Goal: Task Accomplishment & Management: Complete application form

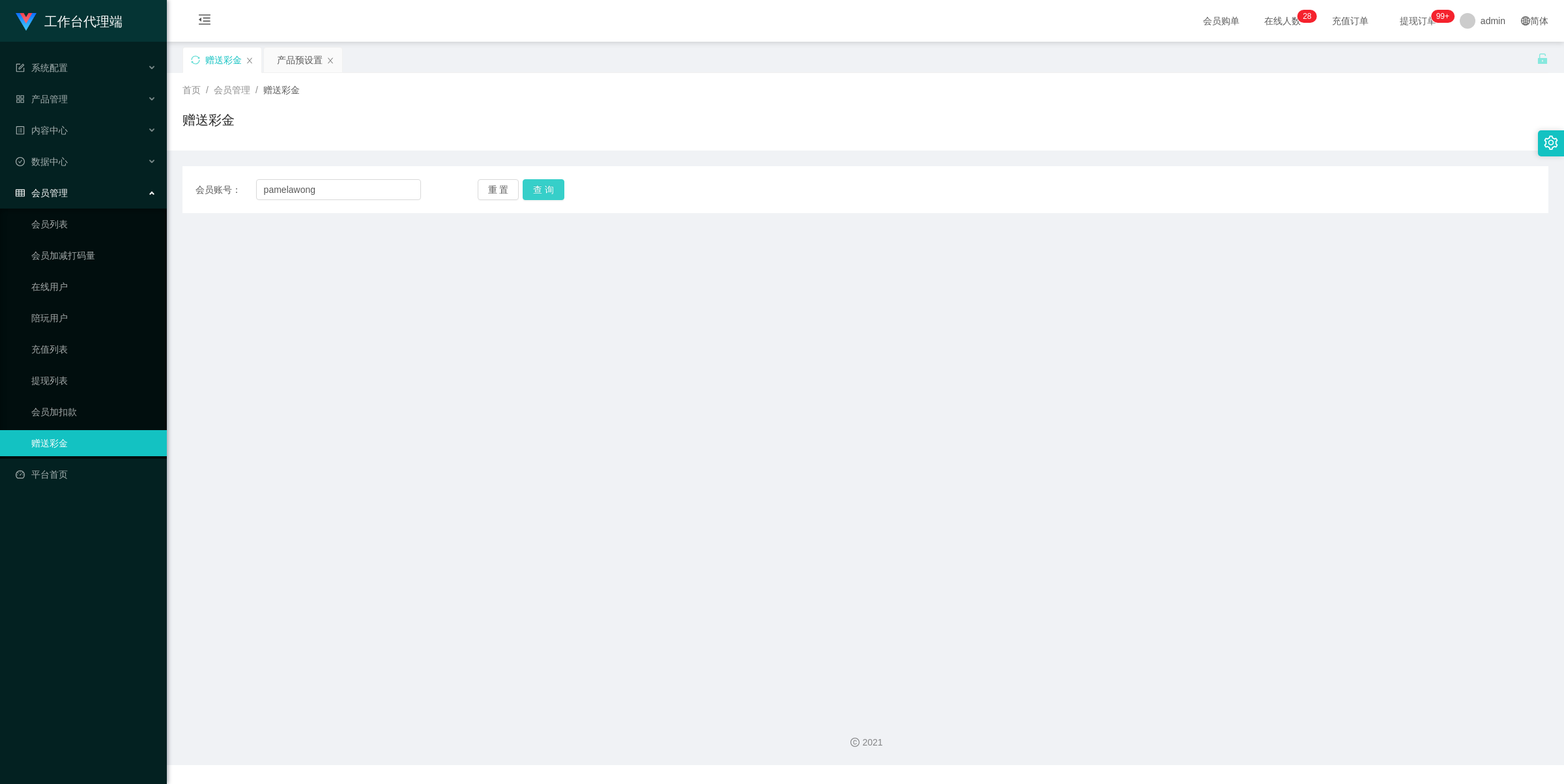
type input "pamelawong"
click at [536, 181] on button "查 询" at bounding box center [544, 189] width 42 height 21
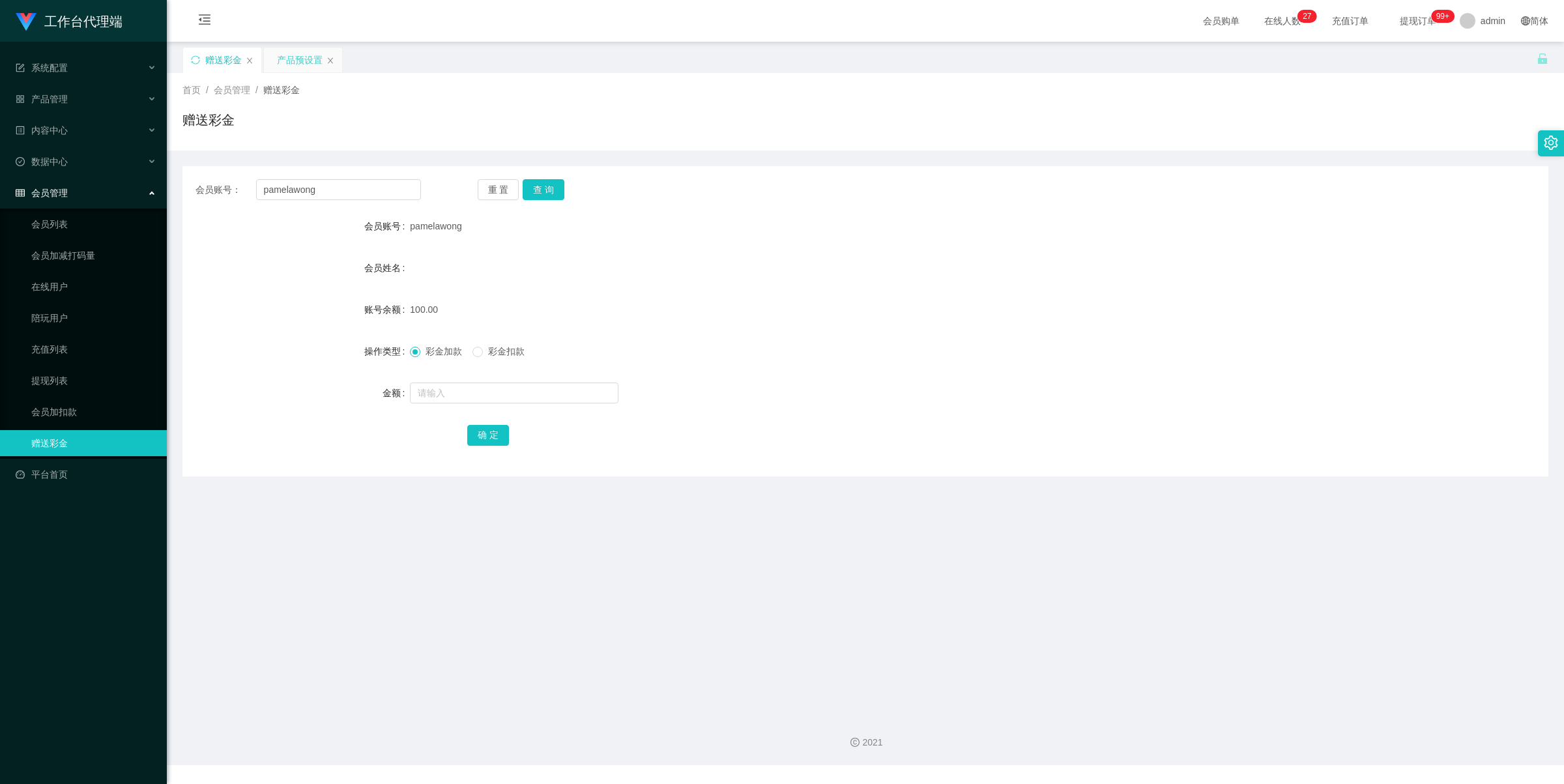
click at [285, 67] on div "产品预设置" at bounding box center [300, 60] width 46 height 25
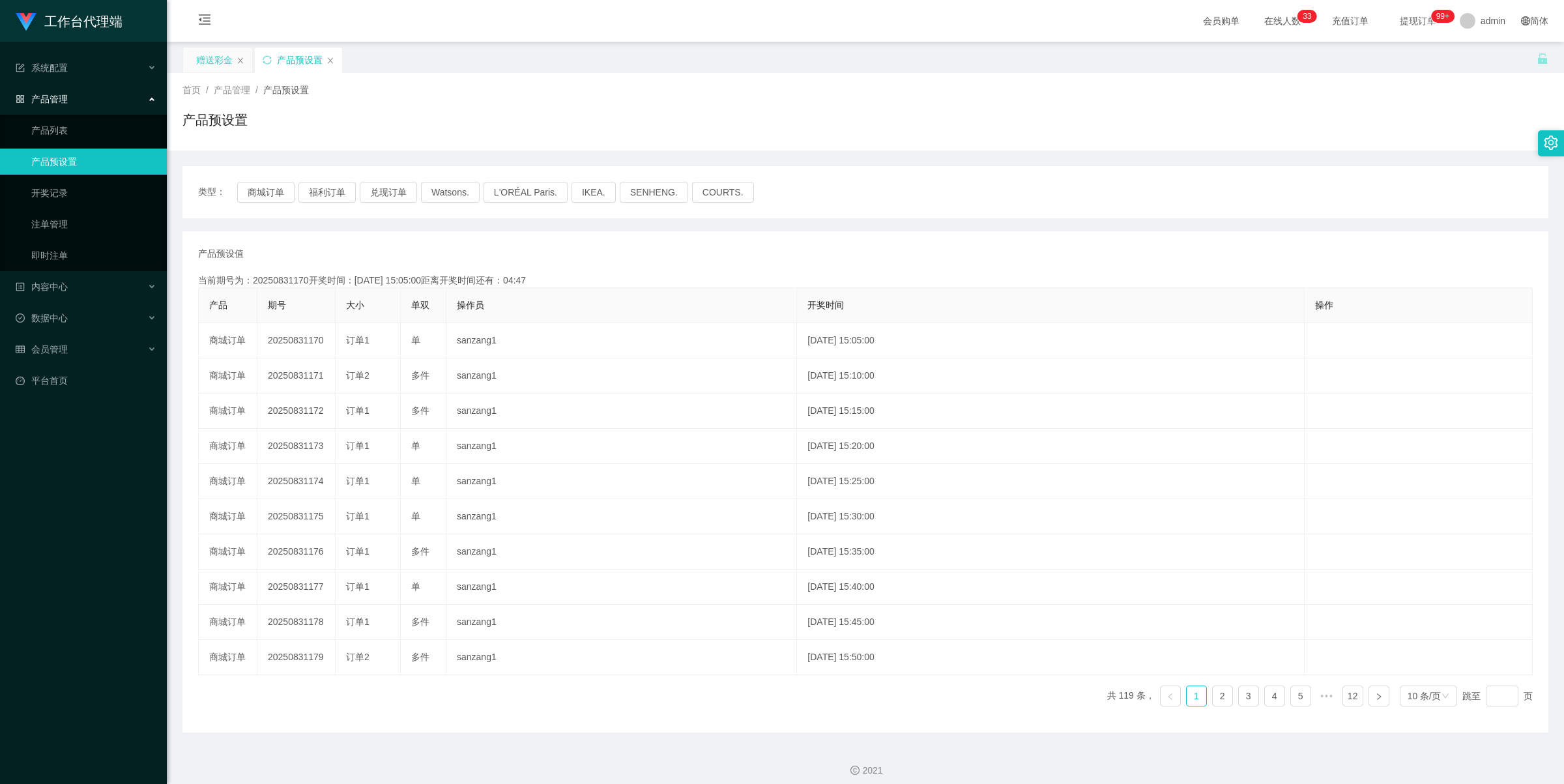
click at [216, 63] on div "赠送彩金" at bounding box center [215, 60] width 37 height 25
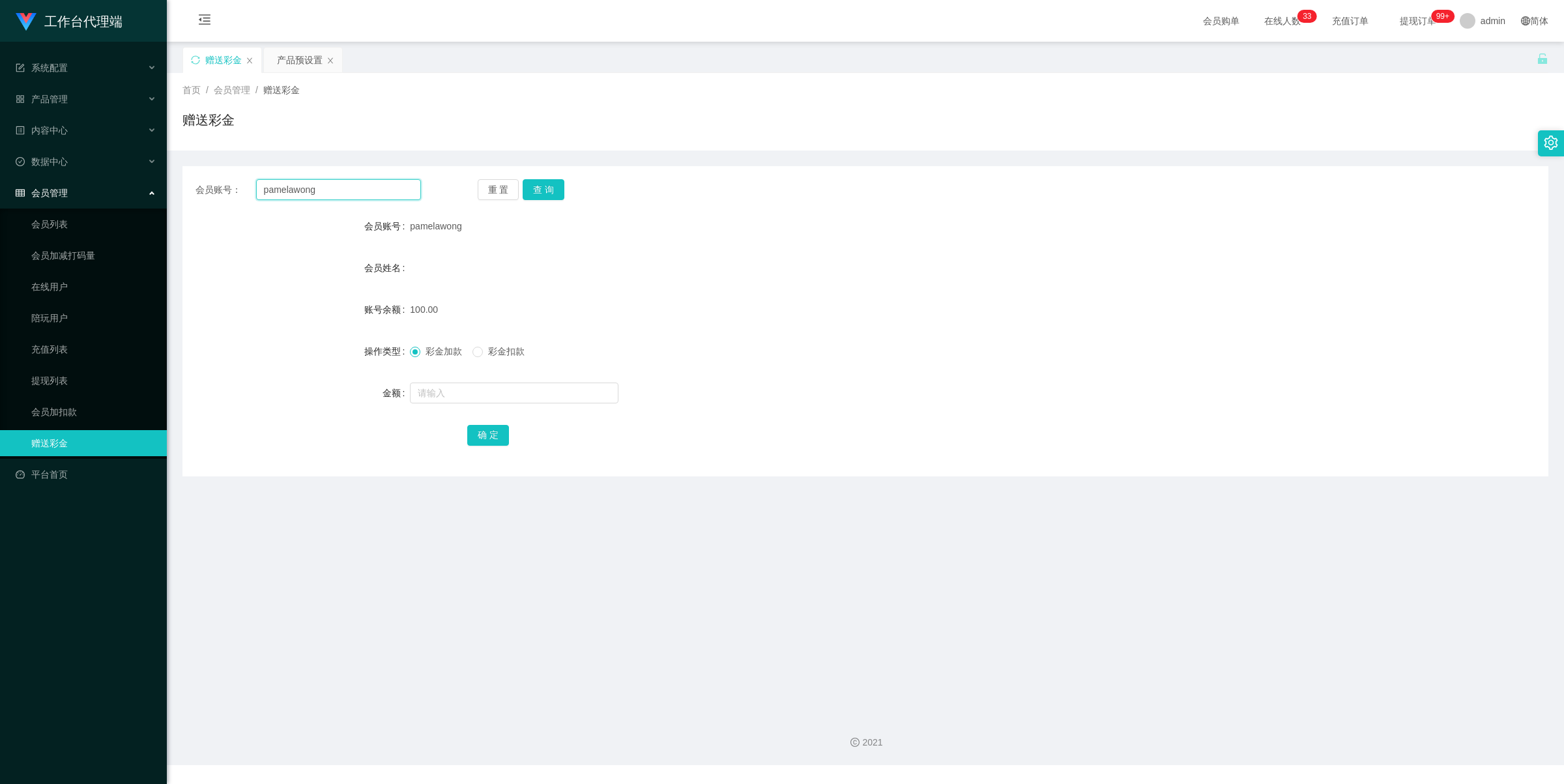
click at [371, 186] on input "pamelawong" at bounding box center [339, 189] width 165 height 21
click at [545, 189] on button "查 询" at bounding box center [544, 189] width 42 height 21
click at [545, 191] on button "查 询" at bounding box center [544, 189] width 42 height 21
click at [336, 196] on input "pamelawong" at bounding box center [339, 189] width 165 height 21
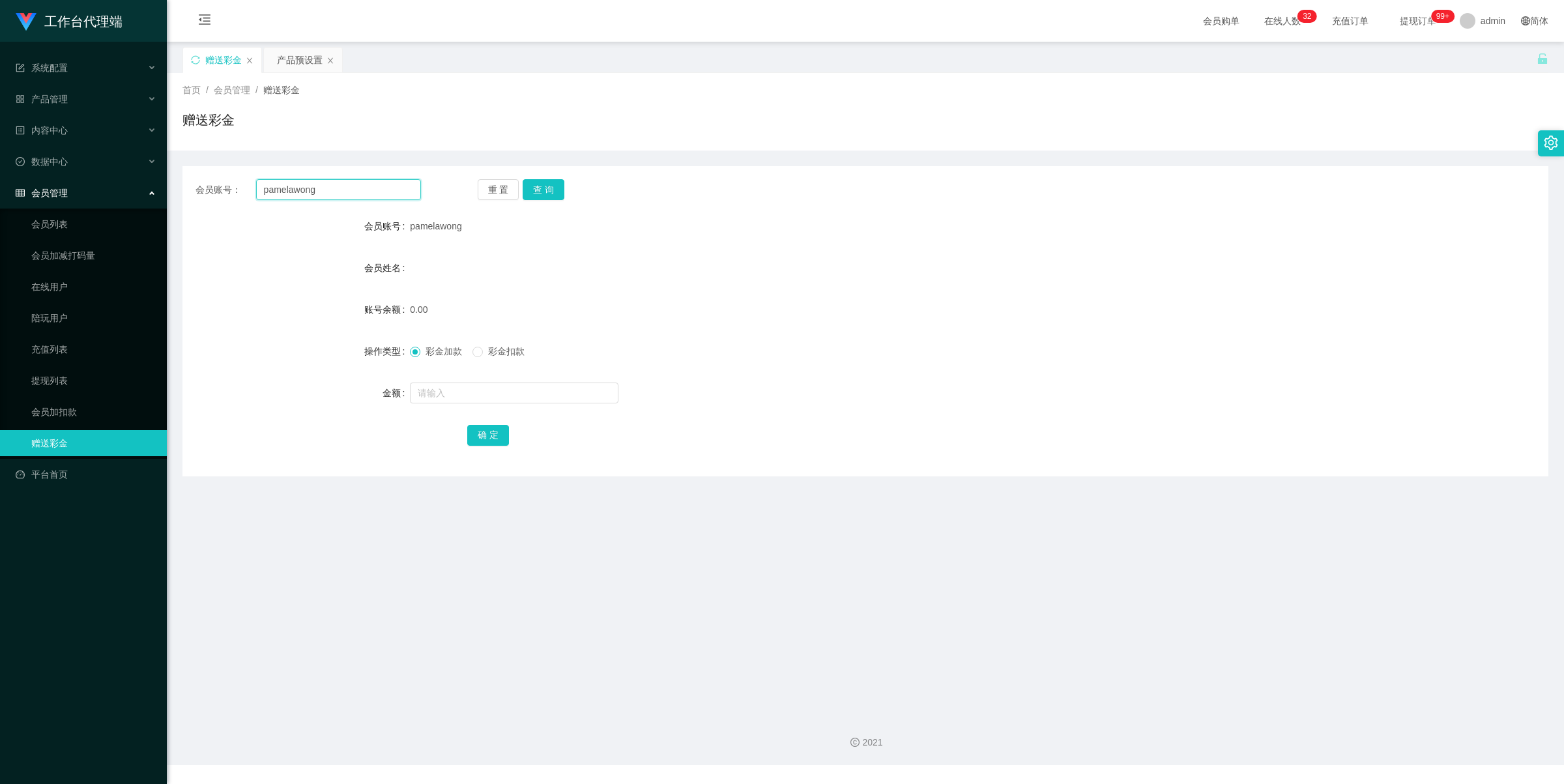
click at [336, 196] on input "pamelawong" at bounding box center [339, 189] width 165 height 21
click at [87, 381] on link "提现列表" at bounding box center [94, 380] width 125 height 26
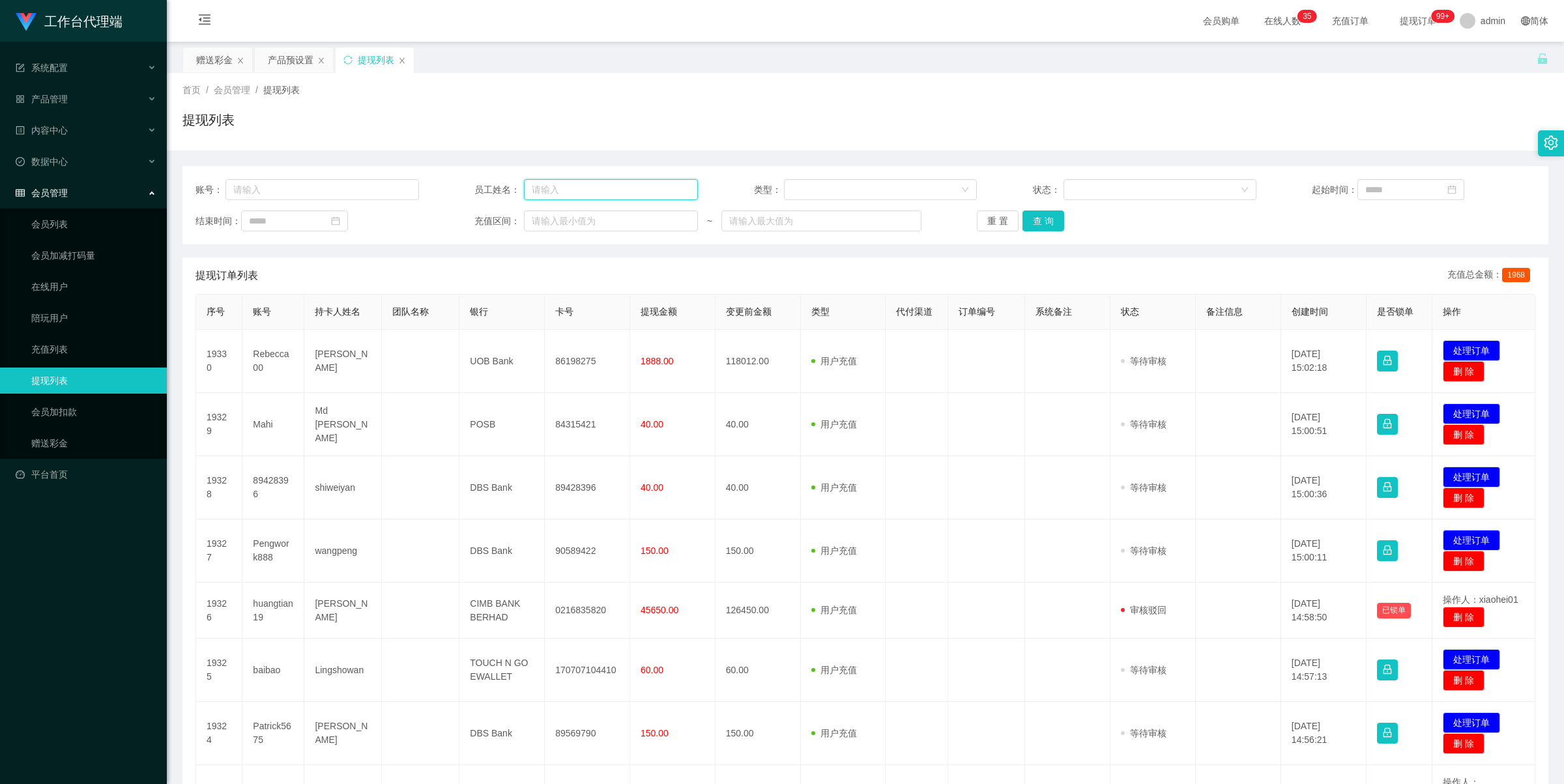
click at [546, 193] on input "text" at bounding box center [611, 189] width 174 height 21
paste input "pamelawong"
type input "pamelawong"
click at [1053, 220] on button "查 询" at bounding box center [1044, 221] width 42 height 21
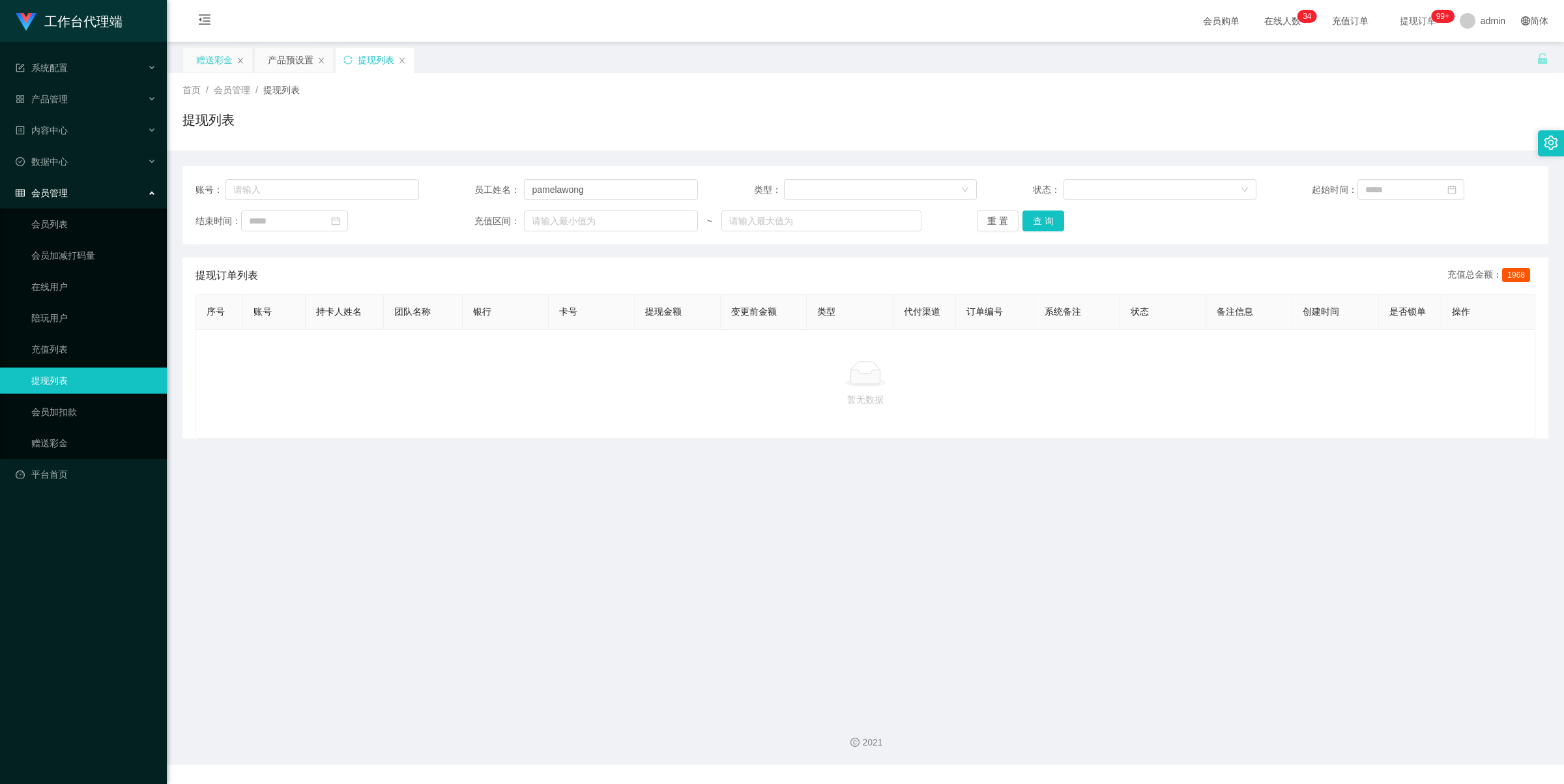
click at [209, 61] on div "赠送彩金" at bounding box center [215, 60] width 37 height 25
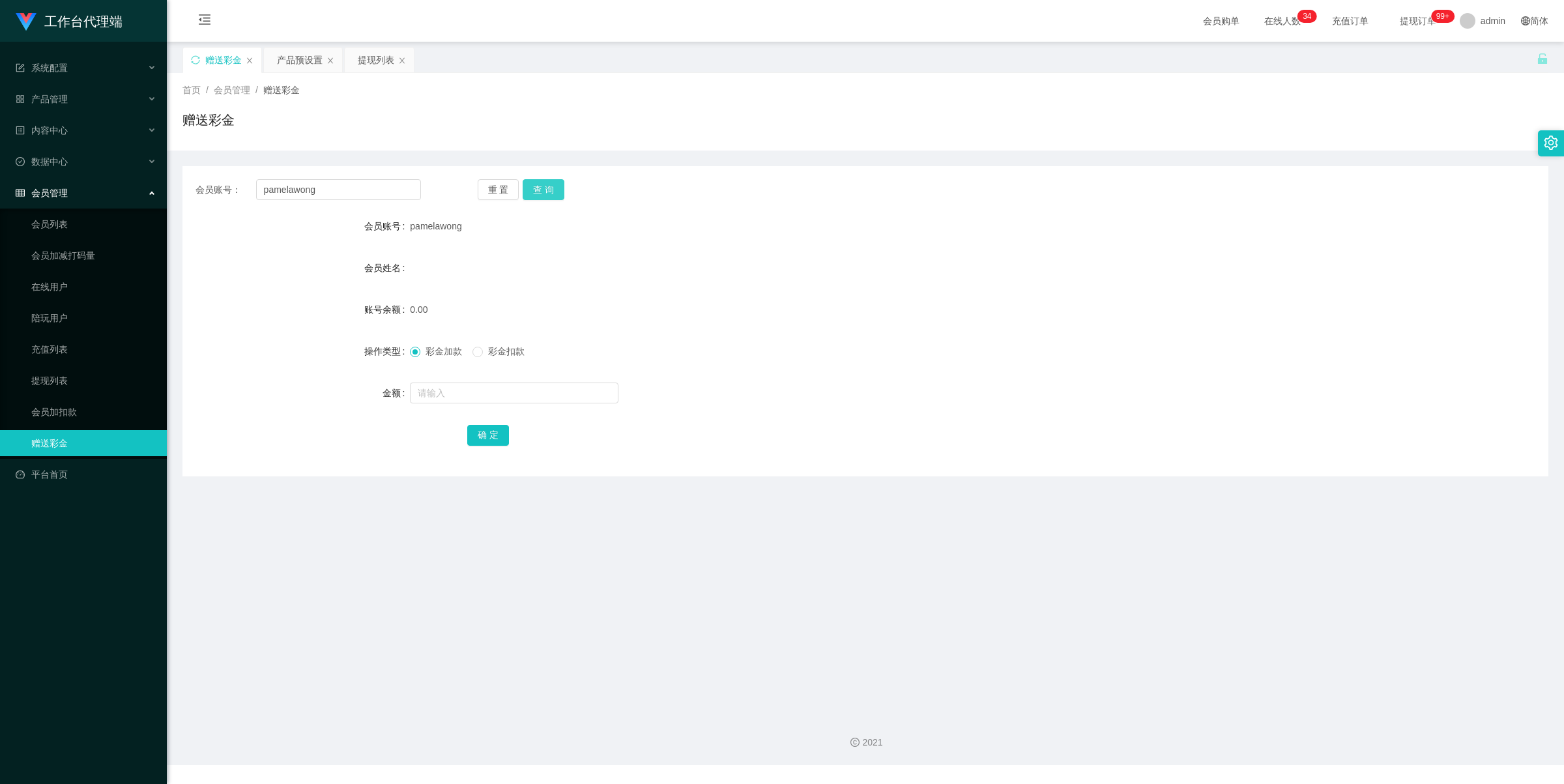
click at [539, 187] on button "查 询" at bounding box center [544, 189] width 42 height 21
click at [485, 350] on span "彩金扣款" at bounding box center [506, 351] width 47 height 11
click at [432, 347] on span "彩金加款" at bounding box center [444, 351] width 47 height 11
click at [467, 392] on input "text" at bounding box center [514, 393] width 209 height 21
type input "150"
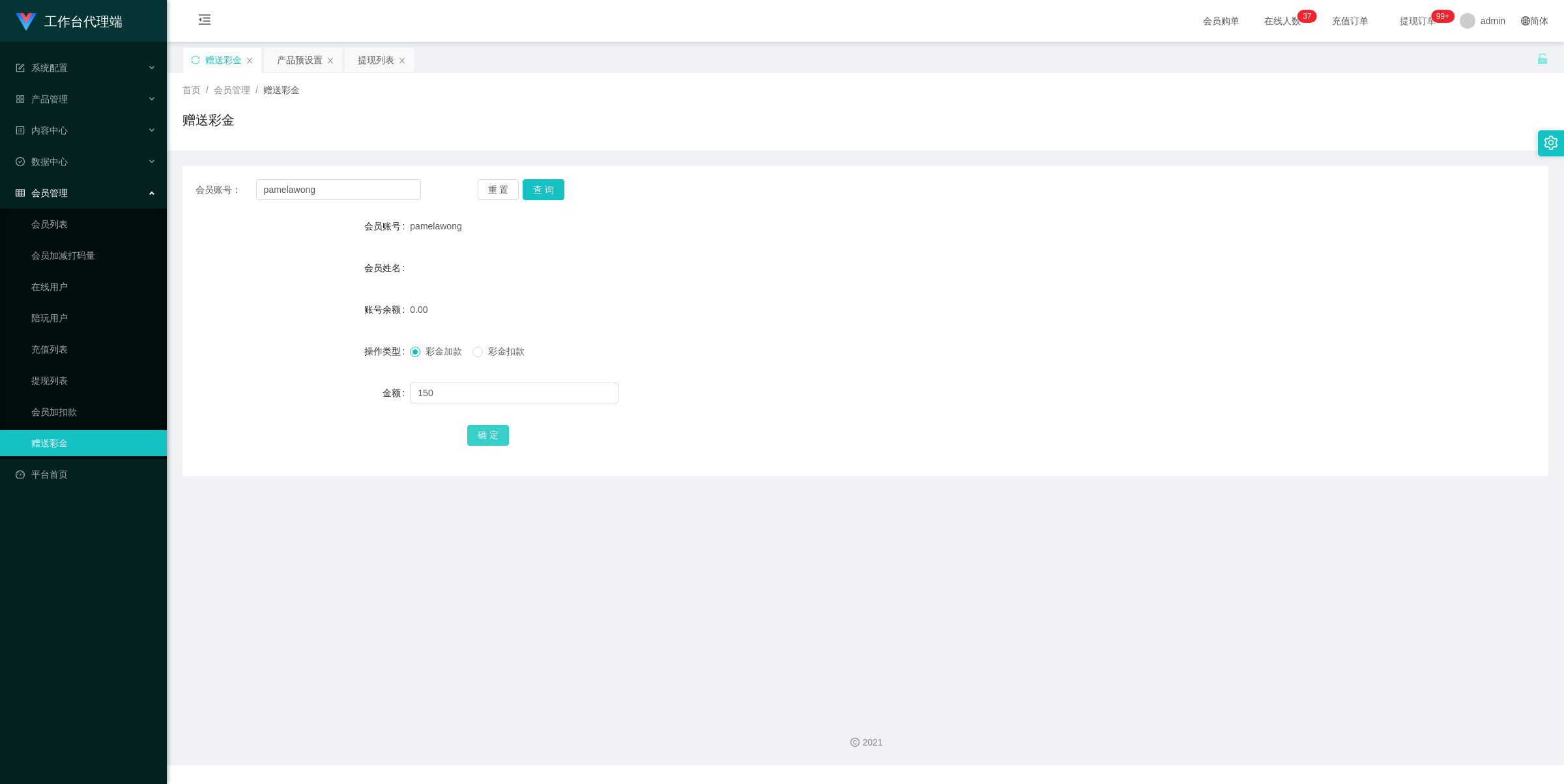
click at [494, 437] on button "确 定" at bounding box center [488, 435] width 42 height 21
click at [544, 196] on button "查 询" at bounding box center [544, 189] width 42 height 21
click at [542, 188] on button "查 询" at bounding box center [544, 189] width 42 height 21
click at [543, 188] on button "查 询" at bounding box center [544, 189] width 42 height 21
click at [476, 386] on input "text" at bounding box center [514, 393] width 209 height 21
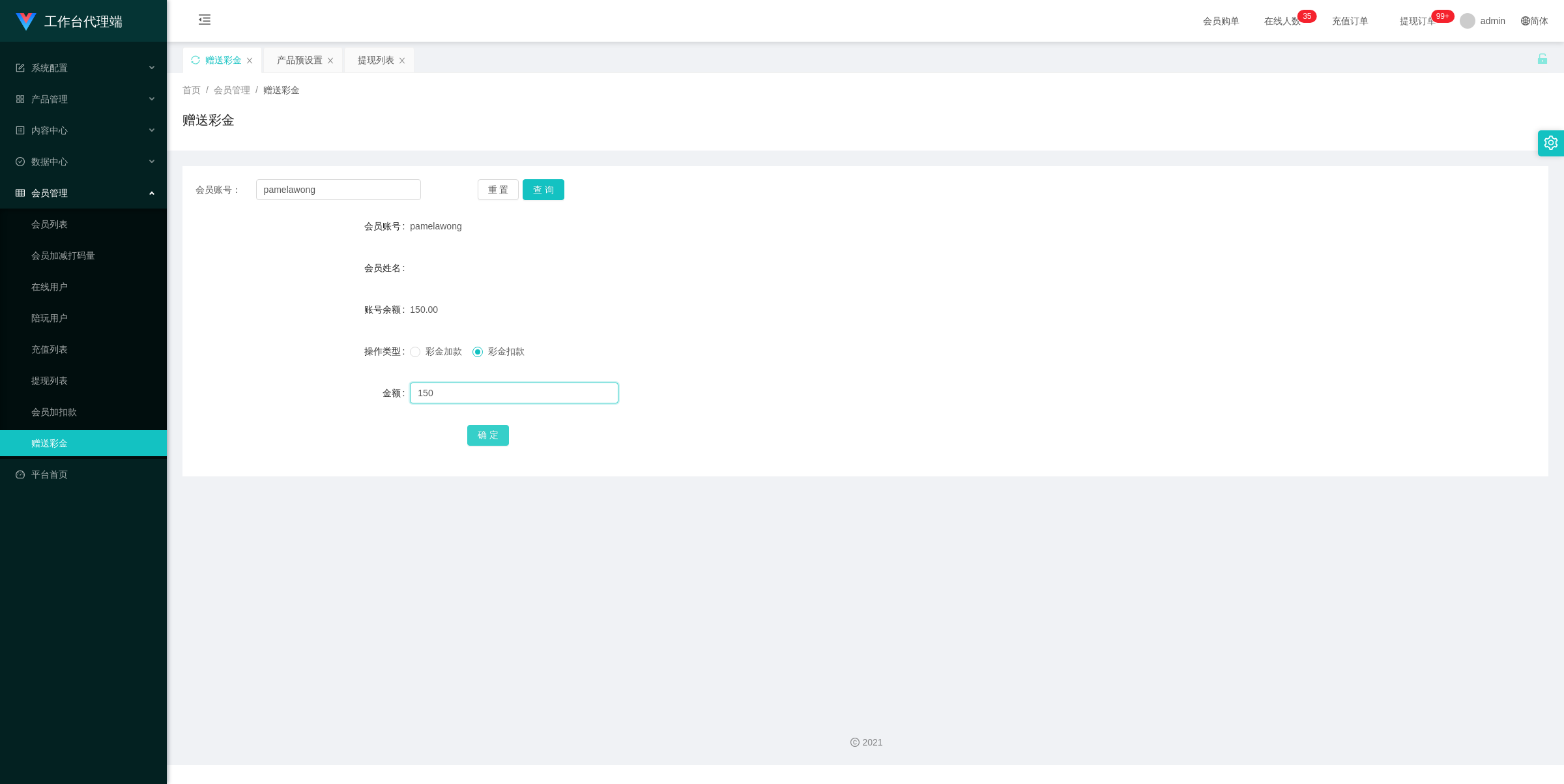
type input "150"
click at [484, 430] on button "确 定" at bounding box center [488, 435] width 42 height 21
click at [464, 389] on input "text" at bounding box center [514, 393] width 209 height 21
type input "150"
click at [495, 434] on button "确 定" at bounding box center [488, 435] width 42 height 21
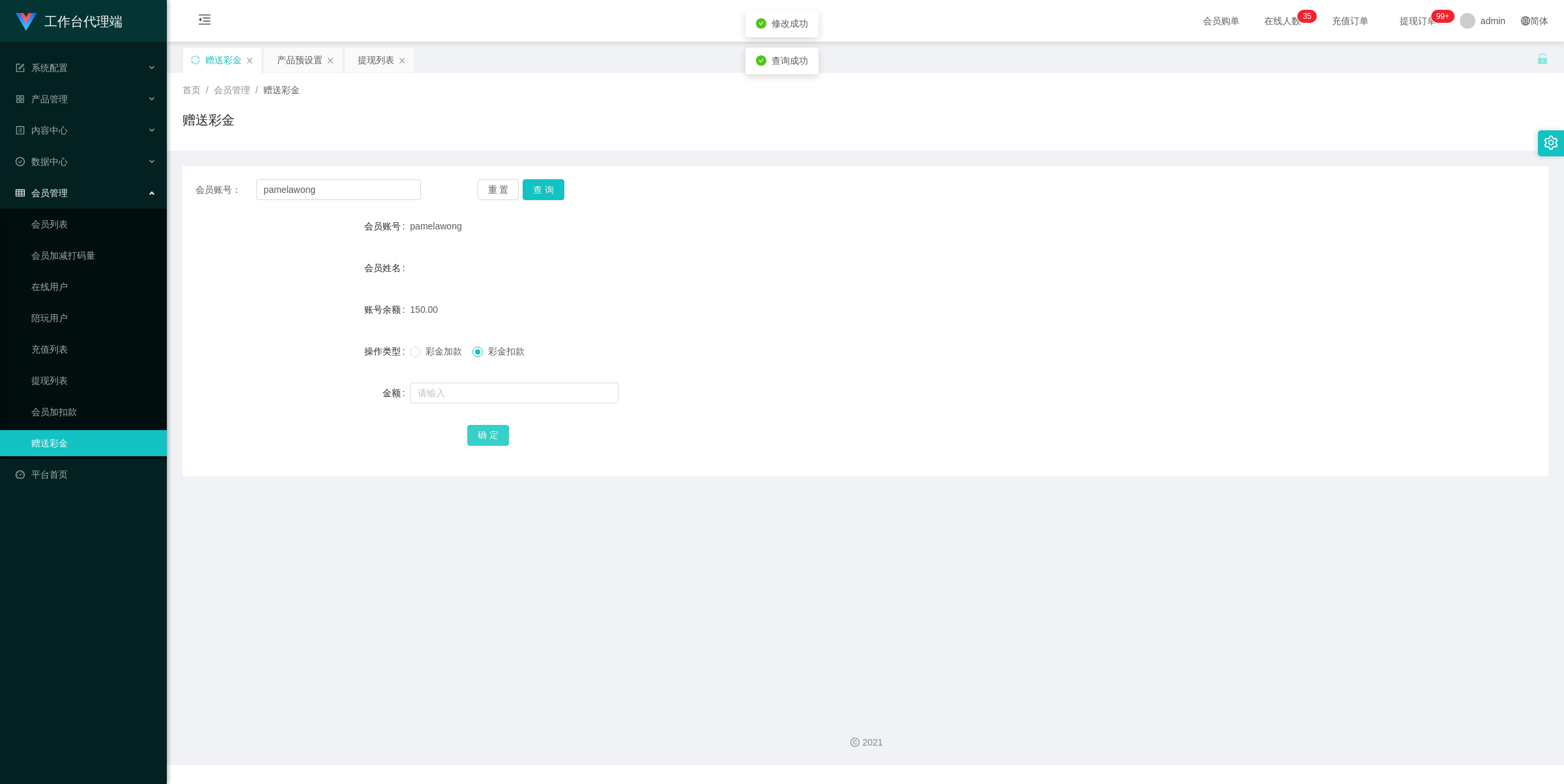
click at [494, 434] on button "确 定" at bounding box center [488, 435] width 42 height 21
click at [466, 388] on input "text" at bounding box center [514, 393] width 209 height 21
type input "150"
click at [488, 442] on button "确 定" at bounding box center [488, 435] width 42 height 21
